Goal: Task Accomplishment & Management: Manage account settings

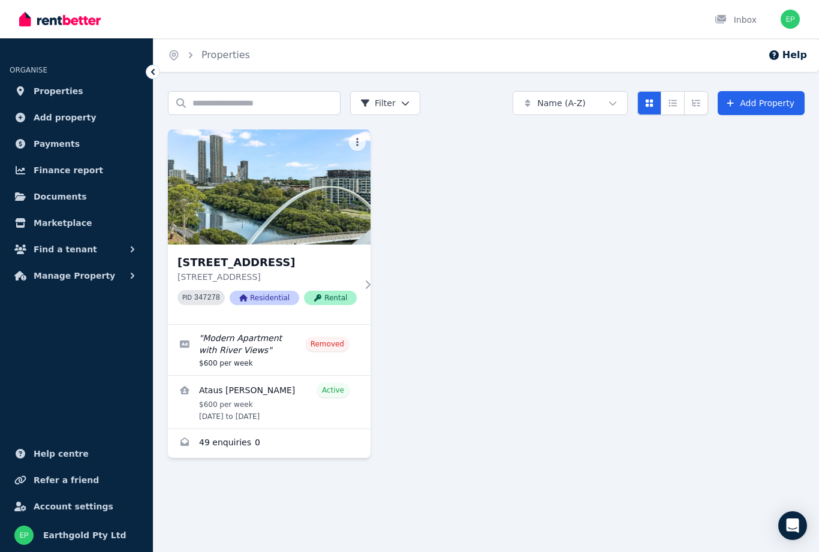
click at [66, 143] on span "Payments" at bounding box center [57, 144] width 46 height 14
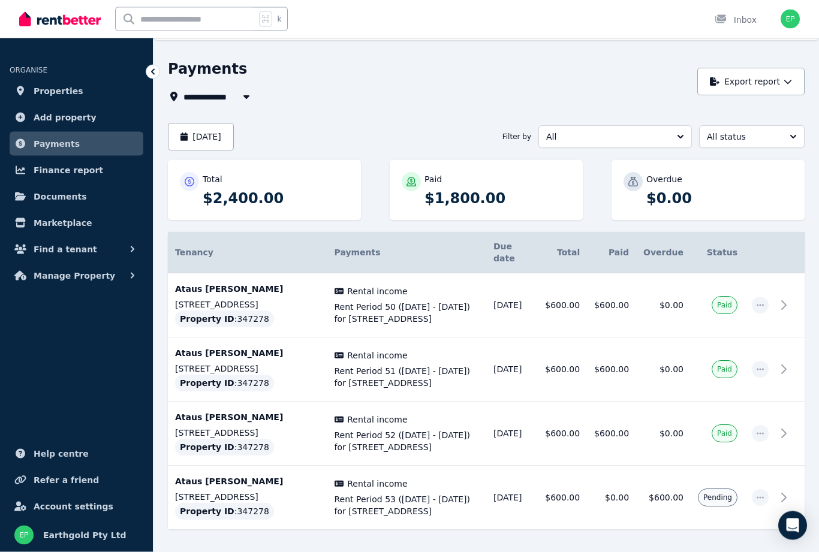
scroll to position [46, 0]
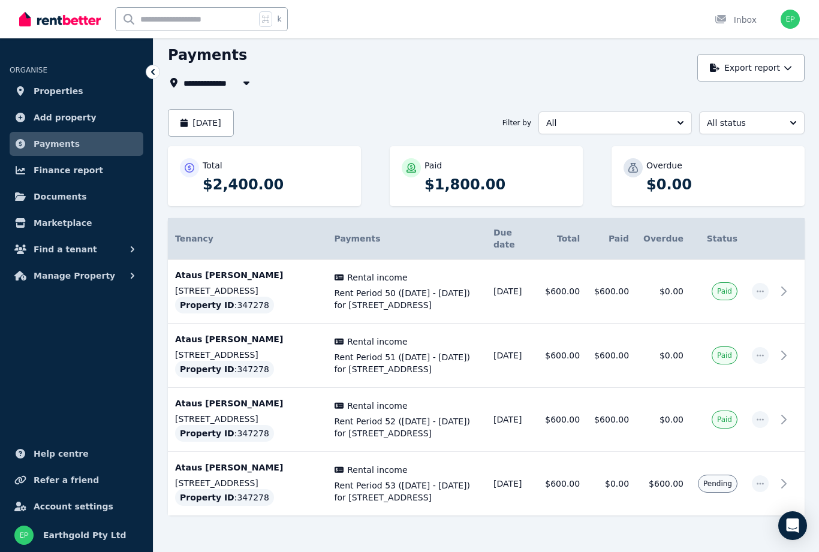
click at [721, 489] on span "Pending" at bounding box center [717, 484] width 29 height 10
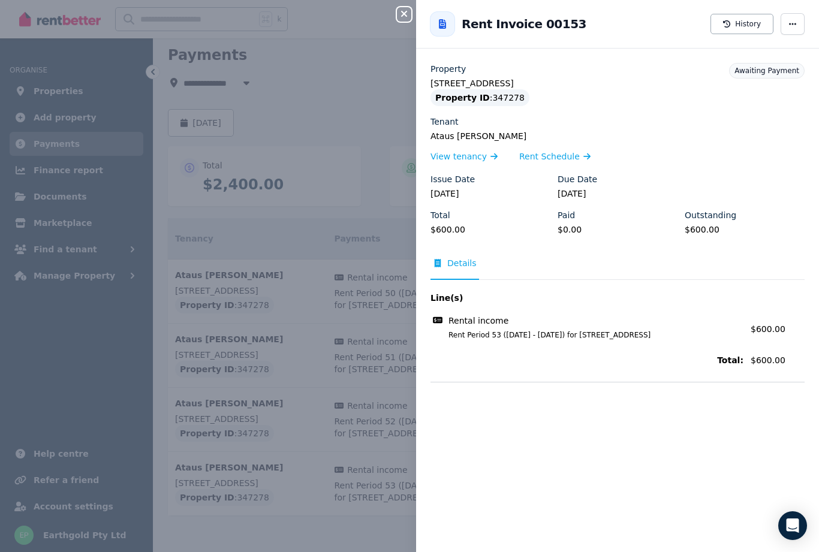
click at [402, 16] on icon "button" at bounding box center [404, 14] width 6 height 6
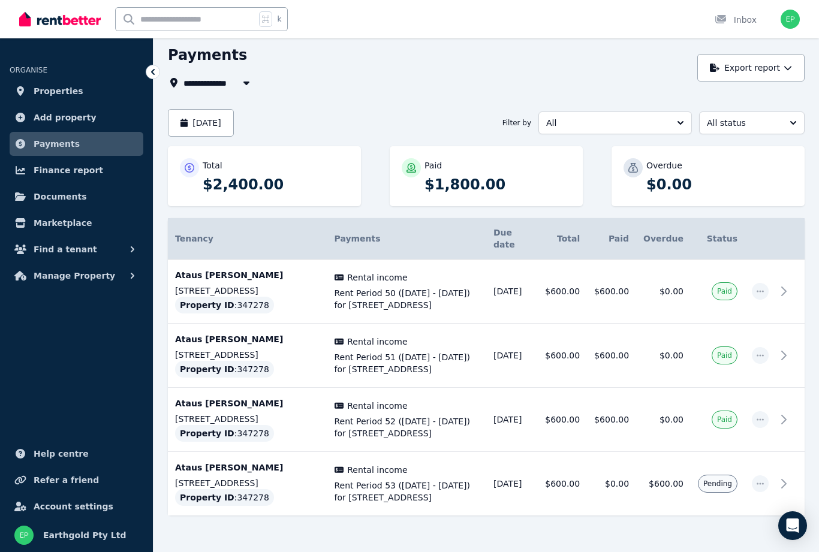
click at [759, 488] on icon "button" at bounding box center [760, 484] width 10 height 8
click at [733, 547] on span "Mark as paid" at bounding box center [720, 540] width 77 height 14
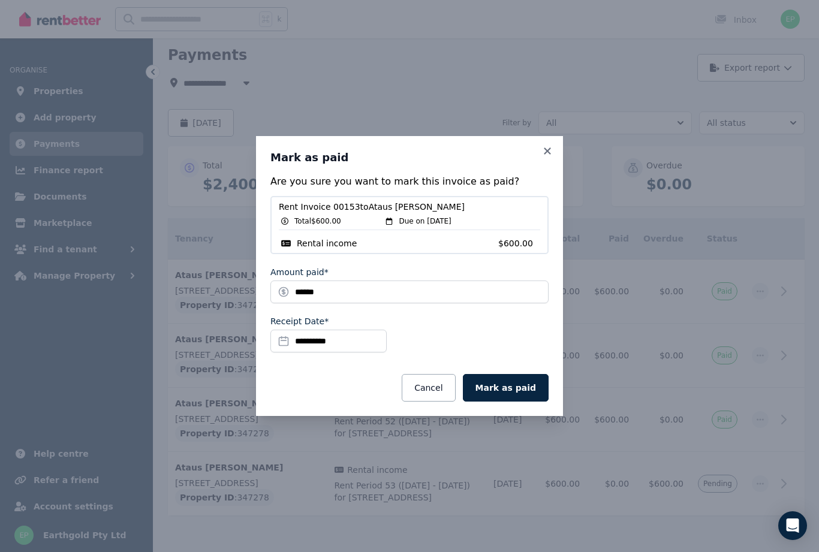
click at [512, 402] on button "Mark as paid" at bounding box center [506, 388] width 86 height 28
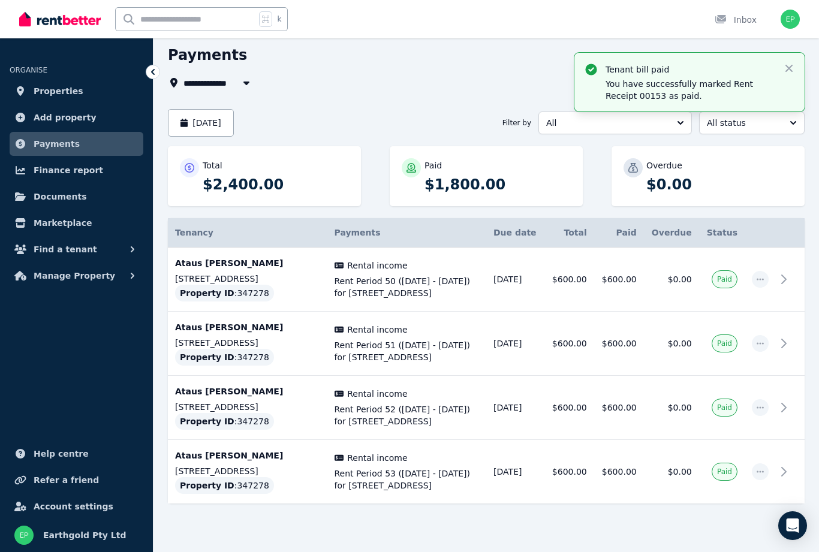
click at [784, 71] on icon "button" at bounding box center [789, 68] width 12 height 12
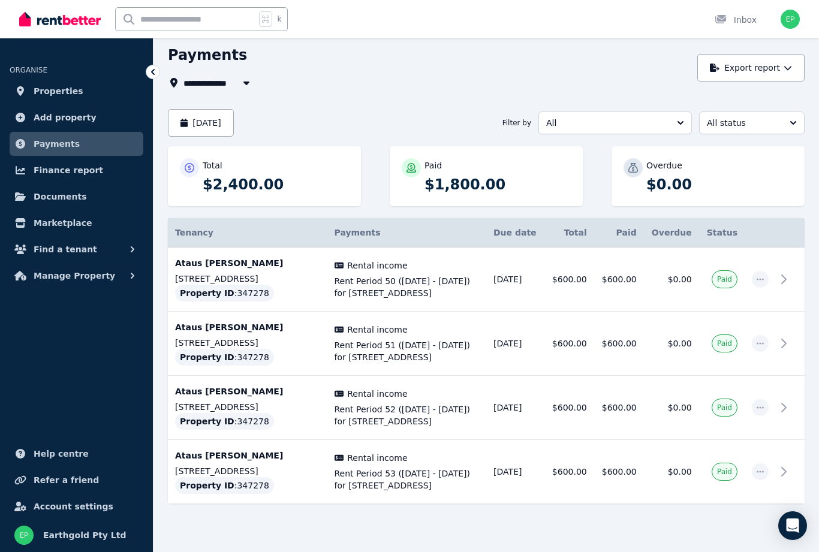
click at [739, 17] on div "Inbox" at bounding box center [736, 20] width 42 height 12
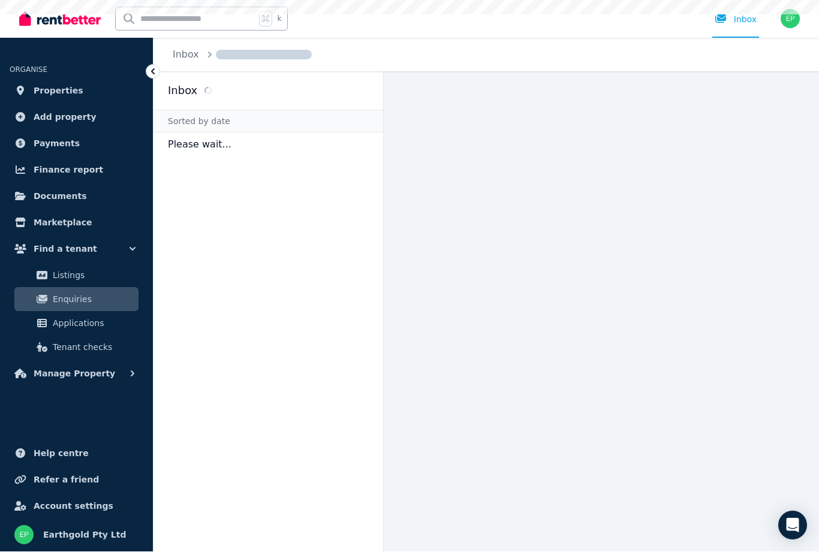
scroll to position [34, 0]
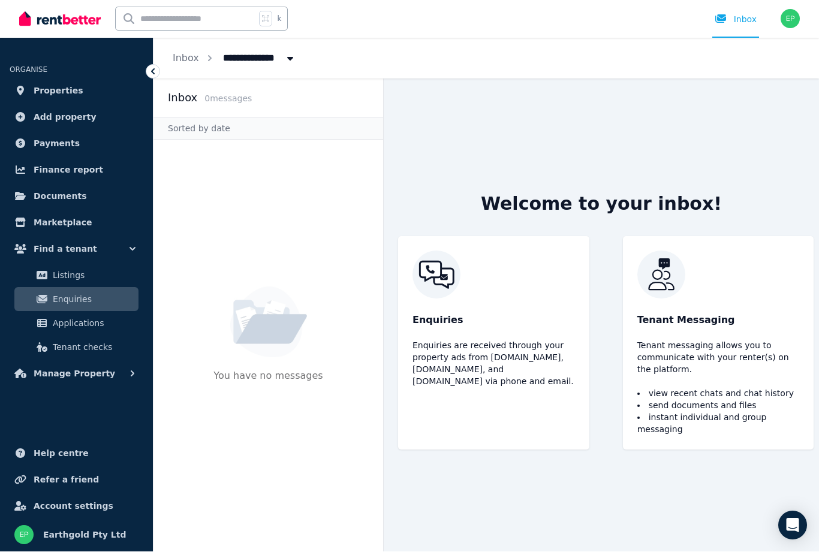
click at [778, 22] on div "Open user menu" at bounding box center [786, 19] width 26 height 38
click at [786, 16] on img "button" at bounding box center [789, 19] width 19 height 19
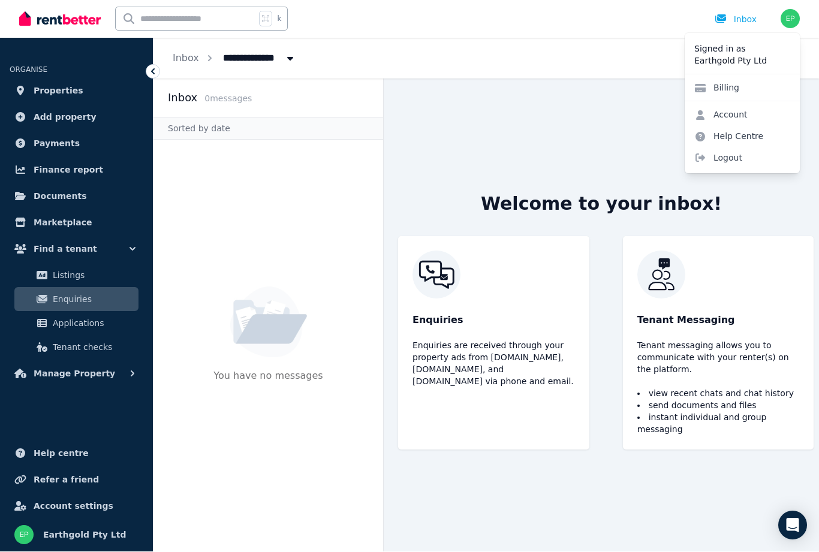
click at [736, 162] on span "Logout" at bounding box center [742, 158] width 115 height 22
